Goal: Information Seeking & Learning: Learn about a topic

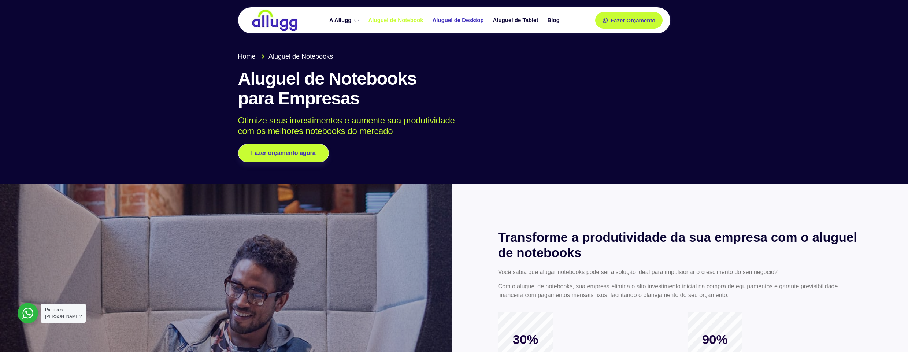
click at [474, 20] on link "Aluguel de Desktop" at bounding box center [459, 20] width 60 height 13
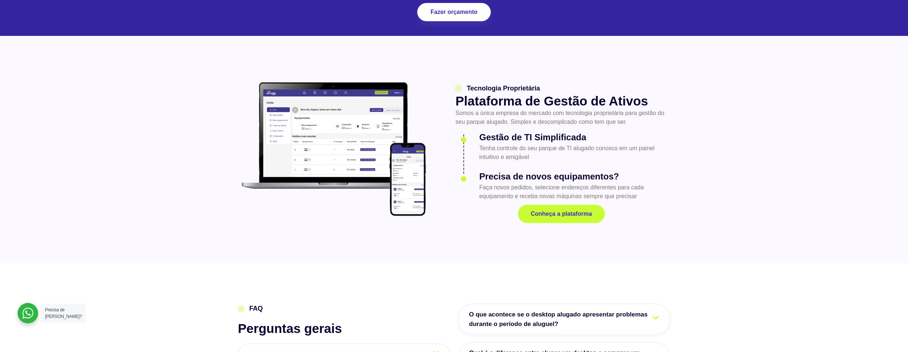
scroll to position [771, 0]
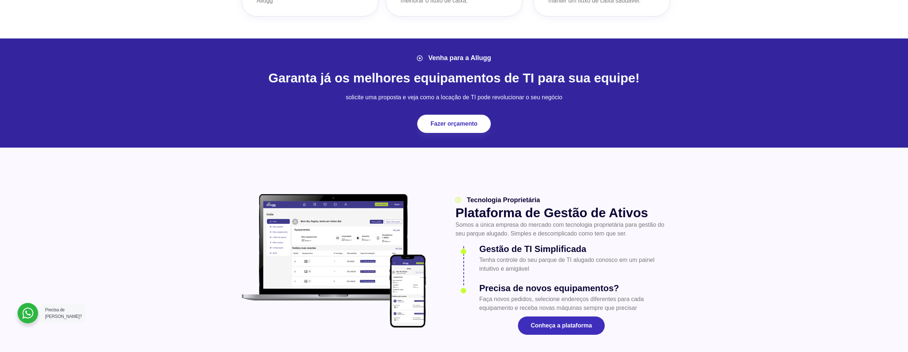
click at [594, 328] on link "Conheça a plataforma" at bounding box center [561, 326] width 87 height 18
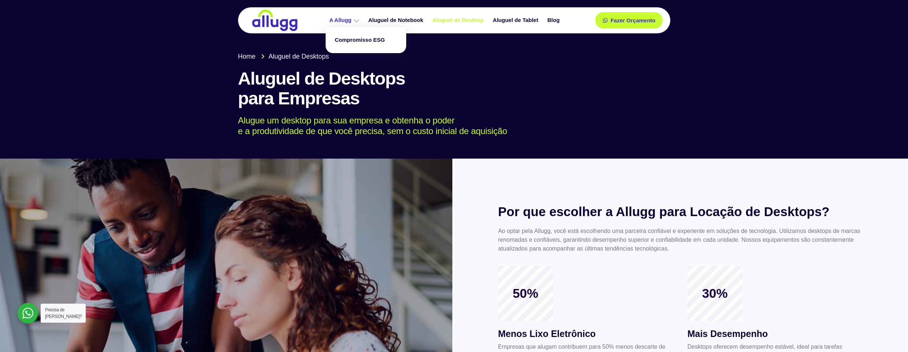
click at [355, 15] on link "A Allugg" at bounding box center [345, 20] width 39 height 13
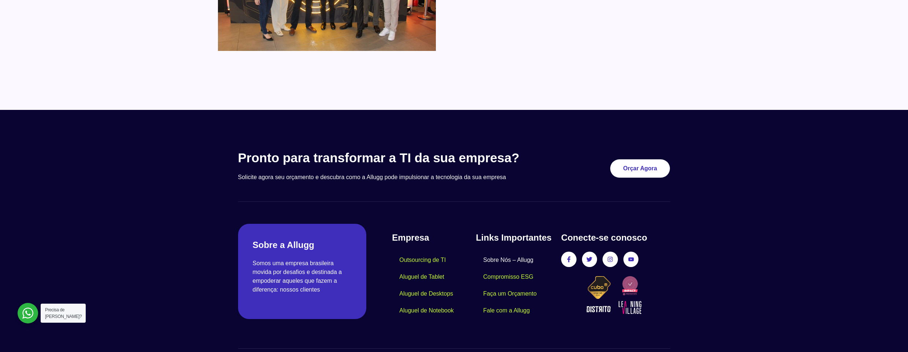
scroll to position [612, 0]
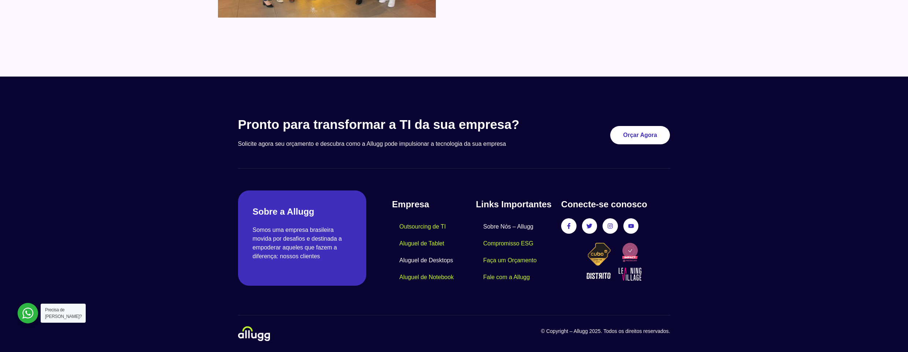
click at [429, 265] on link "Aluguel de Desktops" at bounding box center [426, 260] width 69 height 17
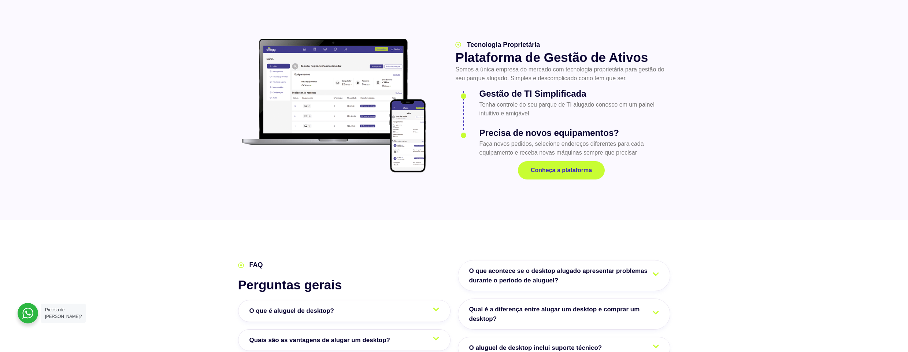
scroll to position [1055, 0]
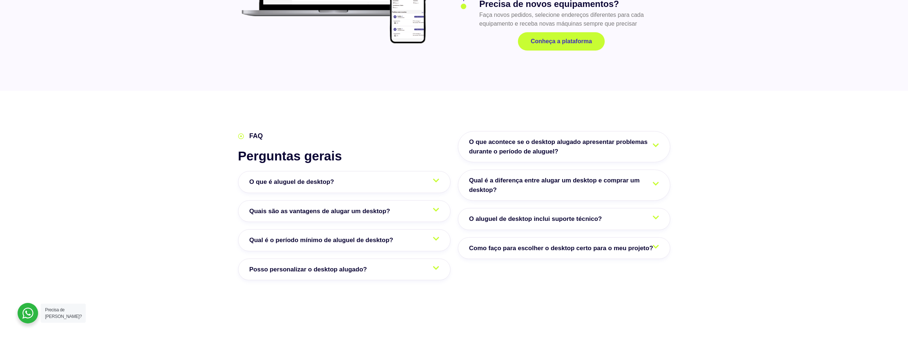
click at [383, 176] on link "O que é aluguel de desktop?" at bounding box center [344, 182] width 213 height 22
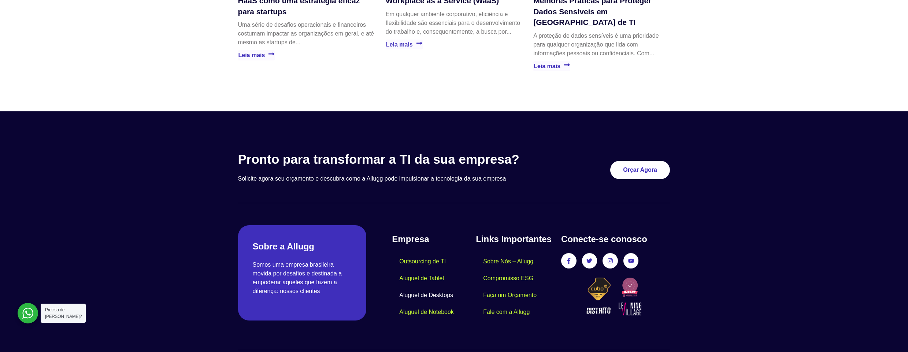
scroll to position [1638, 0]
